Goal: Check status: Check status

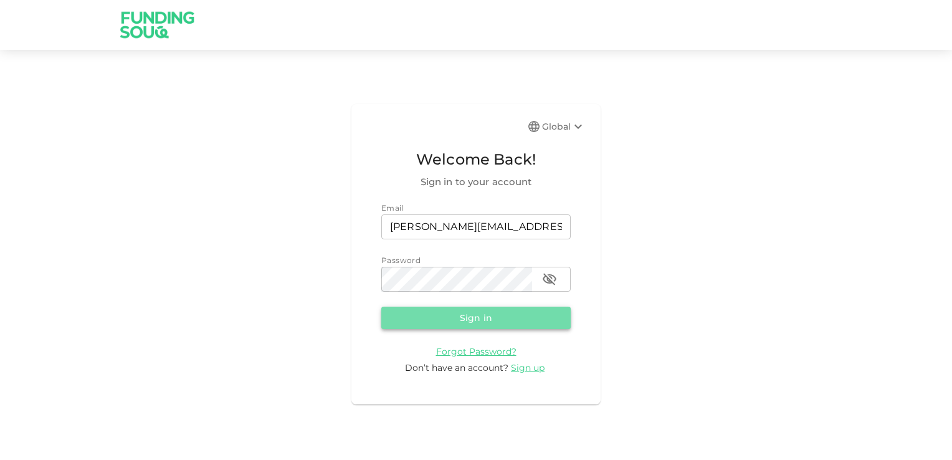
click at [474, 317] on button "Sign in" at bounding box center [475, 318] width 189 height 22
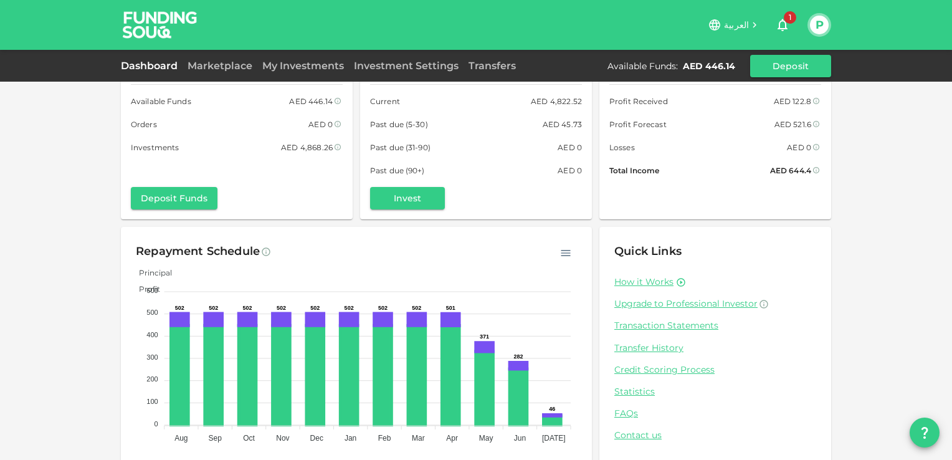
scroll to position [55, 0]
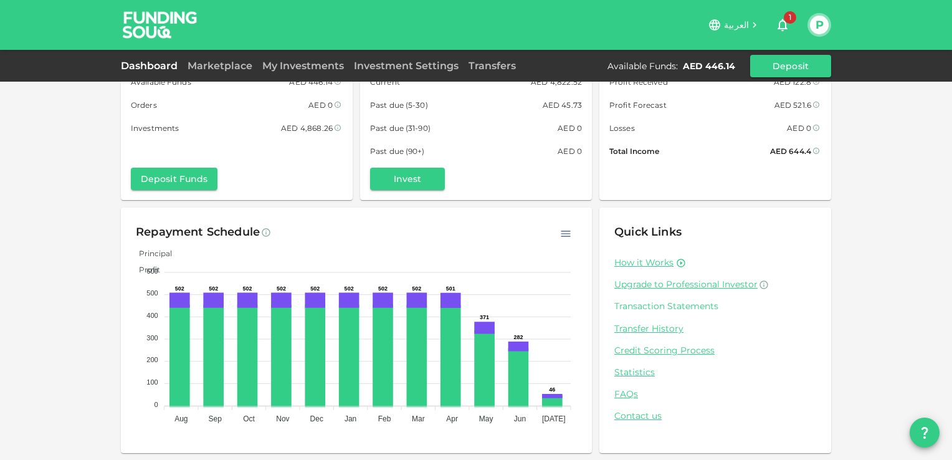
click at [676, 309] on link "Transaction Statements" at bounding box center [716, 306] width 202 height 12
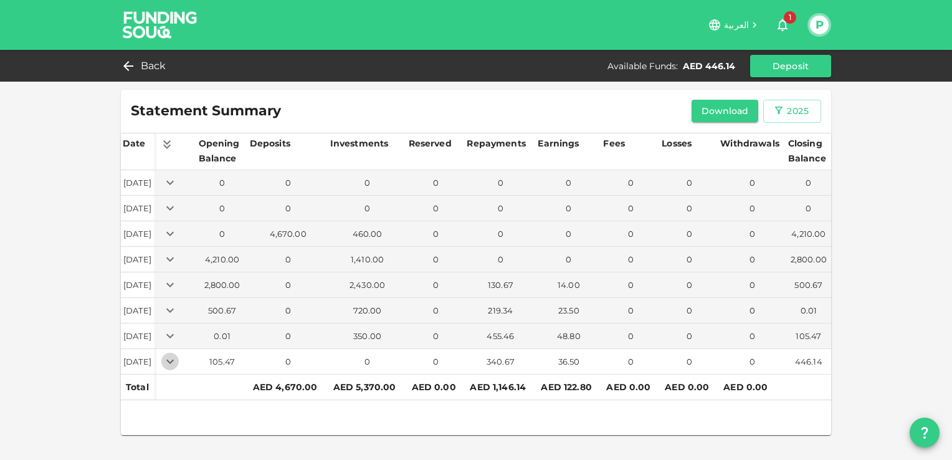
click at [174, 359] on icon "Expand" at bounding box center [169, 361] width 7 height 4
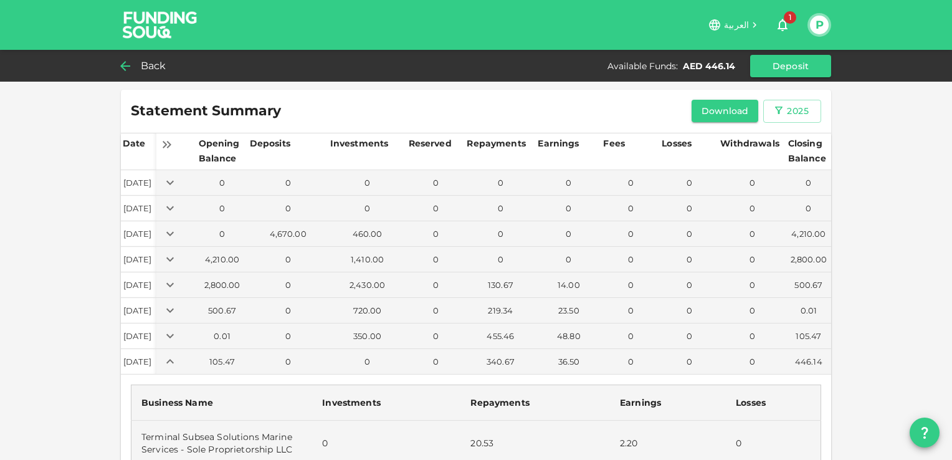
click at [154, 66] on span "Back" at bounding box center [154, 65] width 26 height 17
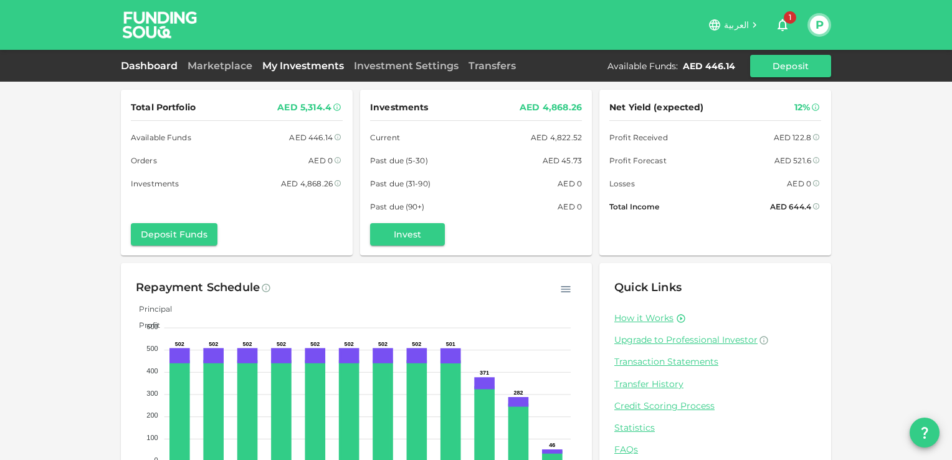
click at [312, 70] on link "My Investments" at bounding box center [303, 66] width 92 height 12
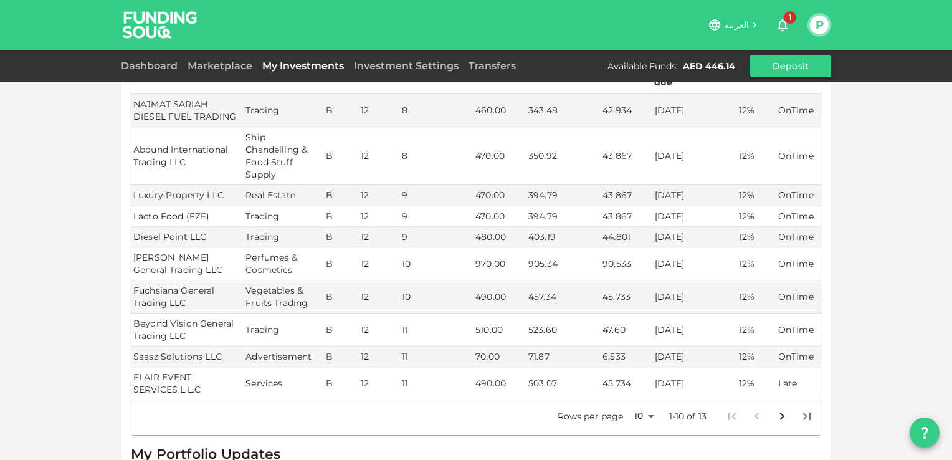
scroll to position [187, 0]
